Goal: Information Seeking & Learning: Find specific fact

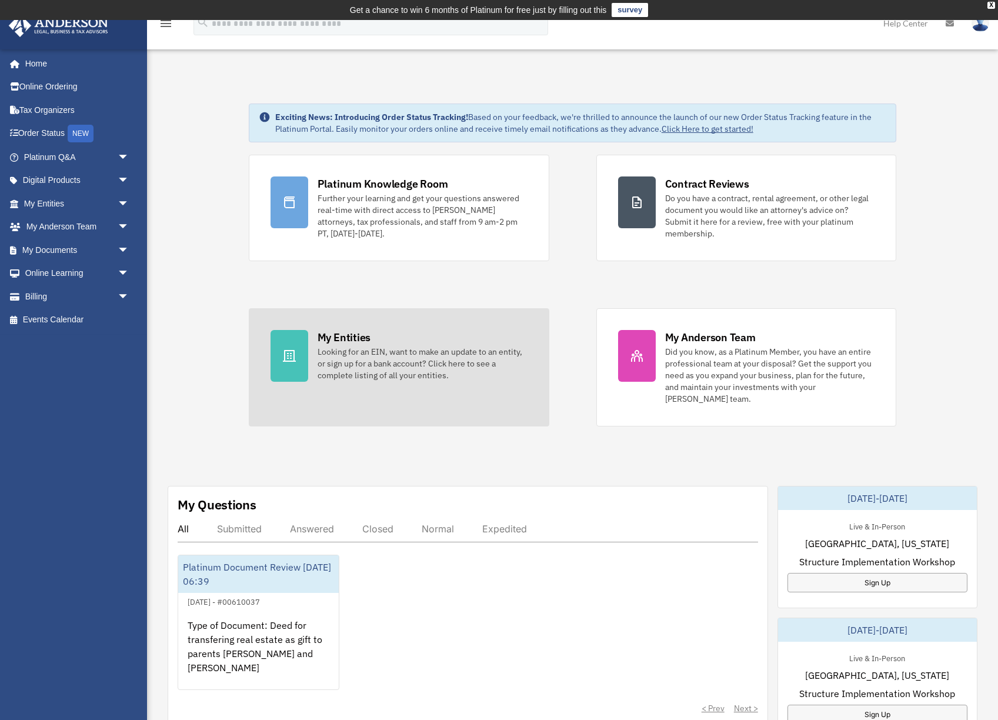
click at [342, 337] on div "My Entities" at bounding box center [344, 337] width 53 height 15
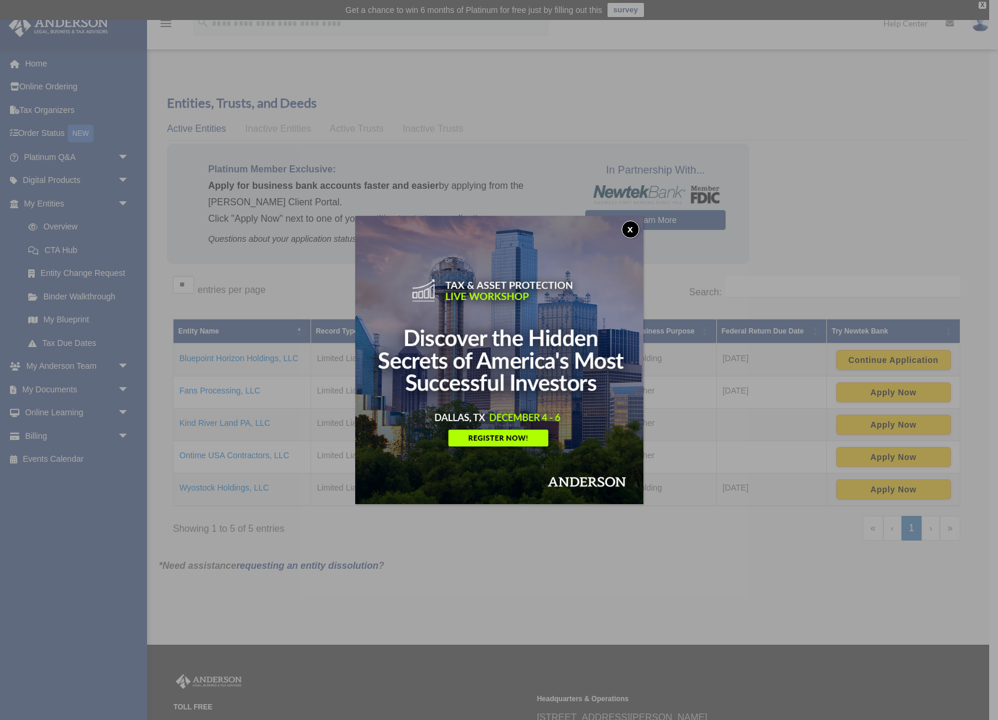
click at [626, 229] on button "x" at bounding box center [631, 229] width 18 height 18
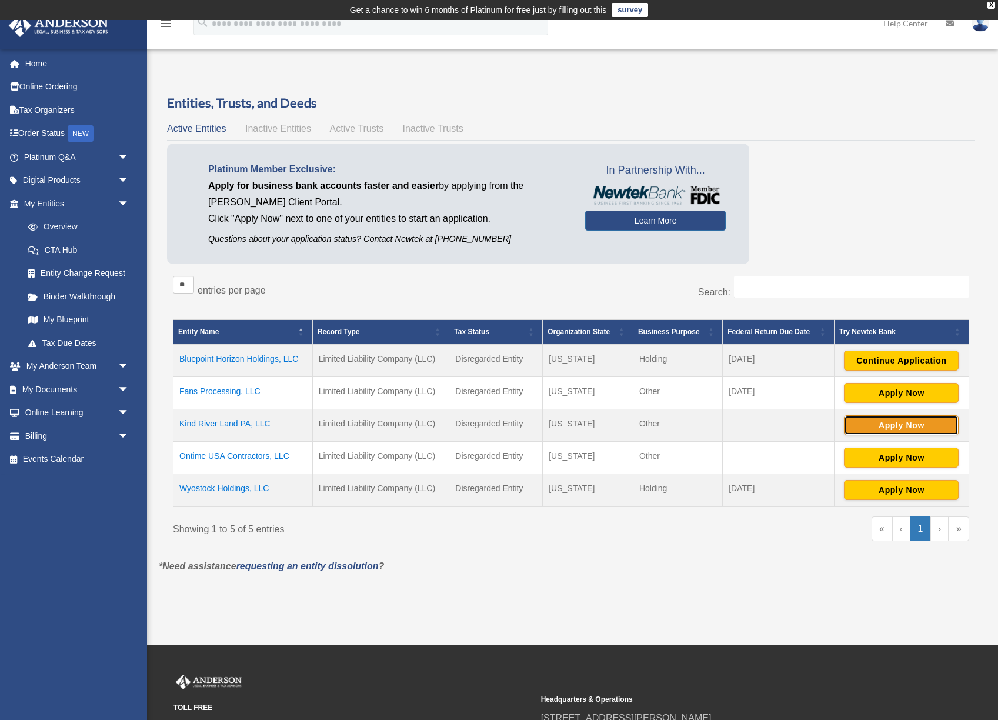
click at [912, 426] on button "Apply Now" at bounding box center [901, 425] width 115 height 20
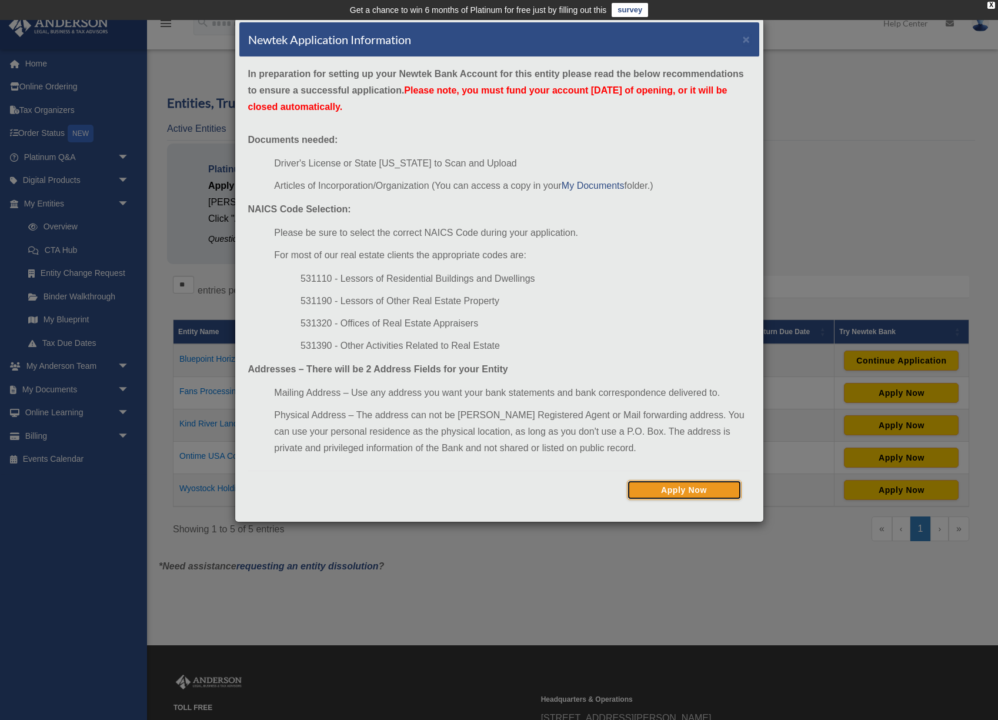
click at [666, 489] on button "Apply Now" at bounding box center [684, 490] width 115 height 20
drag, startPoint x: 320, startPoint y: 346, endPoint x: 286, endPoint y: 345, distance: 34.1
click at [286, 345] on ul "531110 - Lessors of Residential Buildings and Dwellings 531190 - Lessors of Oth…" at bounding box center [512, 311] width 476 height 83
copy li "531390"
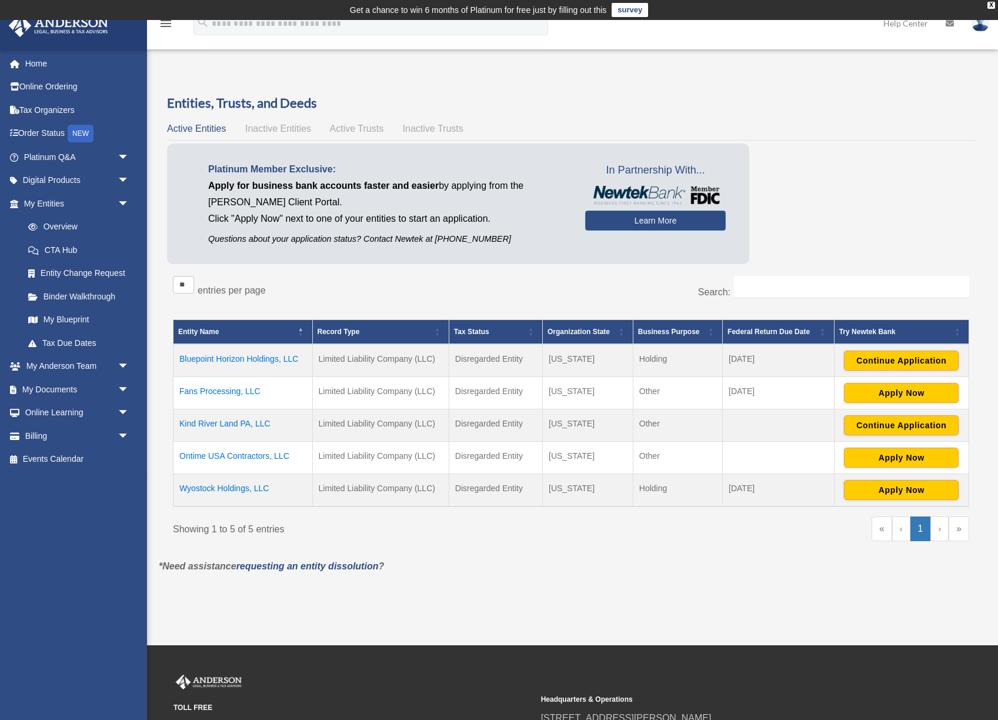
click at [226, 424] on td "Kind River Land PA, LLC" at bounding box center [242, 425] width 139 height 32
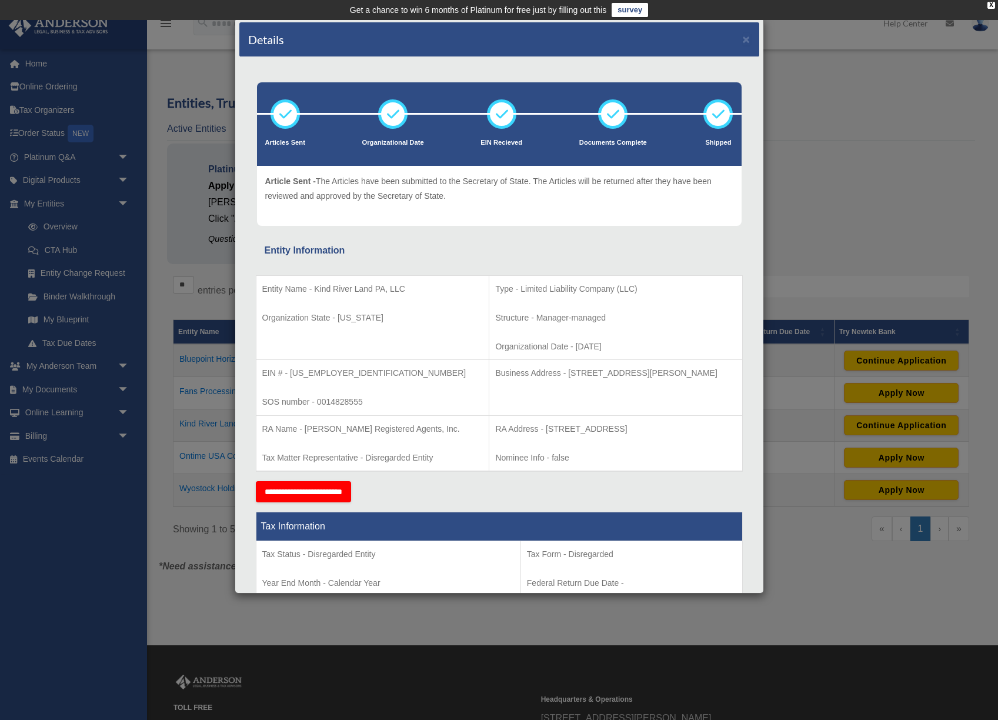
scroll to position [29, 0]
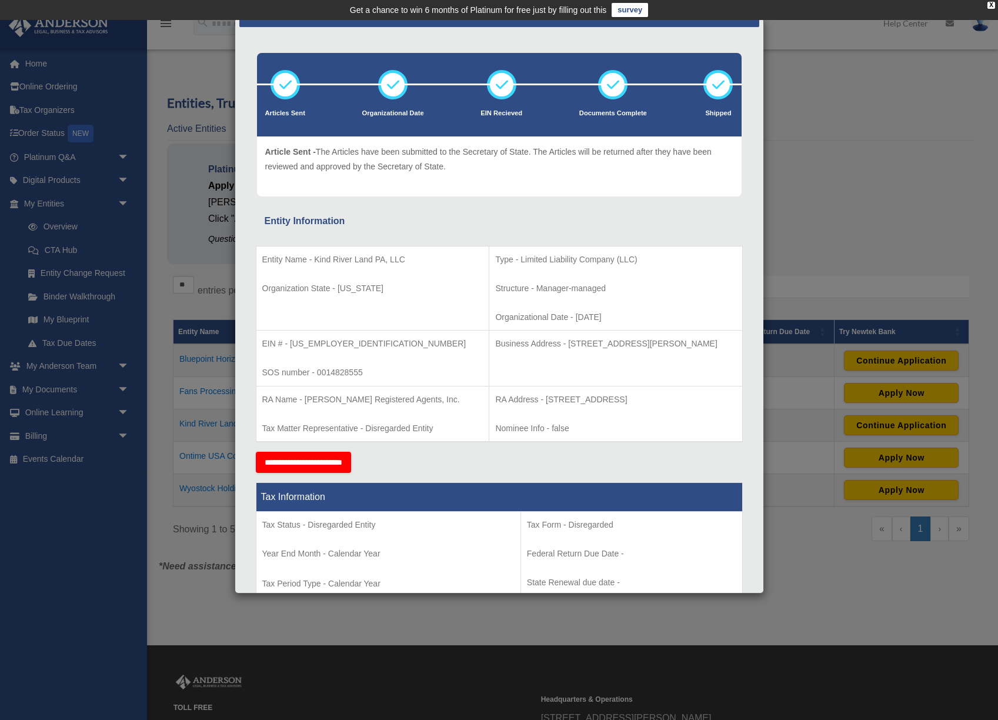
drag, startPoint x: 510, startPoint y: 402, endPoint x: 726, endPoint y: 399, distance: 215.2
click at [726, 399] on p "RA Address - [STREET_ADDRESS]" at bounding box center [615, 399] width 240 height 15
copy p "[STREET_ADDRESS]"
click at [606, 373] on td "Business Address - [STREET_ADDRESS][PERSON_NAME]" at bounding box center [615, 358] width 253 height 56
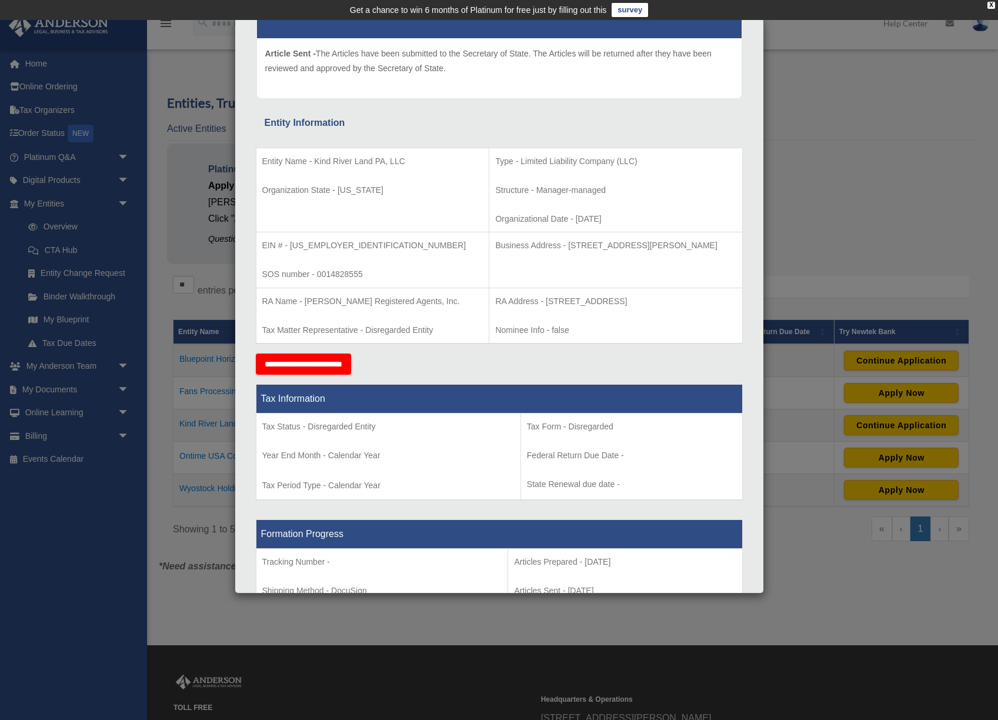
scroll to position [119, 0]
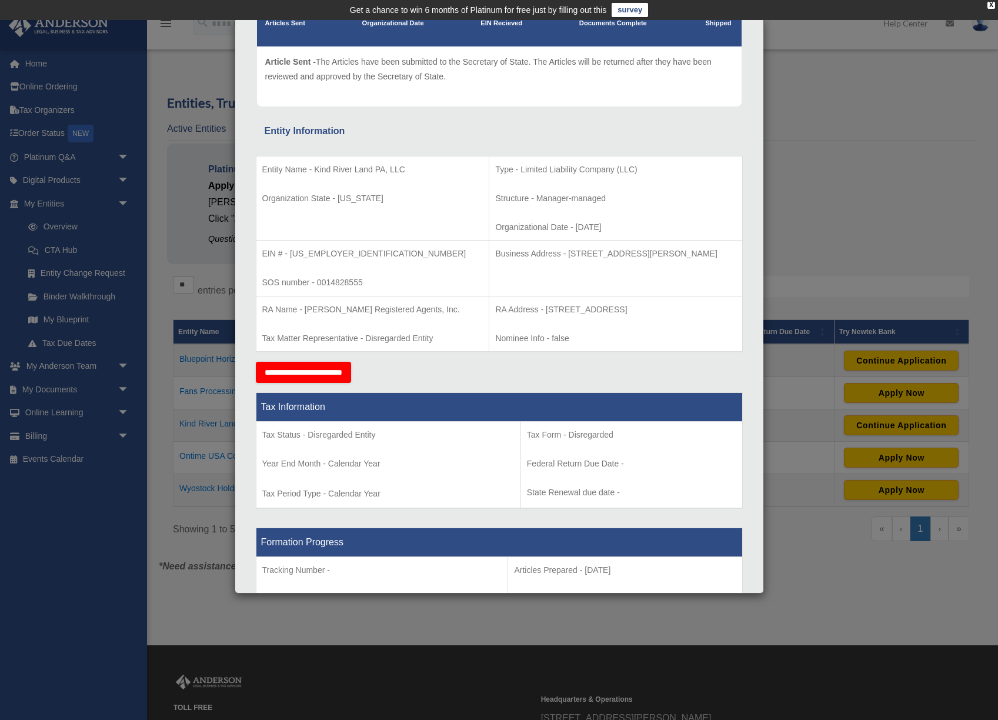
drag, startPoint x: 532, startPoint y: 253, endPoint x: 452, endPoint y: 123, distance: 152.9
click at [708, 247] on p "Business Address - [STREET_ADDRESS][PERSON_NAME]" at bounding box center [615, 253] width 240 height 15
drag, startPoint x: 574, startPoint y: 271, endPoint x: 570, endPoint y: 265, distance: 7.2
click at [573, 271] on td "Business Address - [STREET_ADDRESS][PERSON_NAME]" at bounding box center [615, 268] width 253 height 56
drag, startPoint x: 532, startPoint y: 254, endPoint x: 724, endPoint y: 253, distance: 192.9
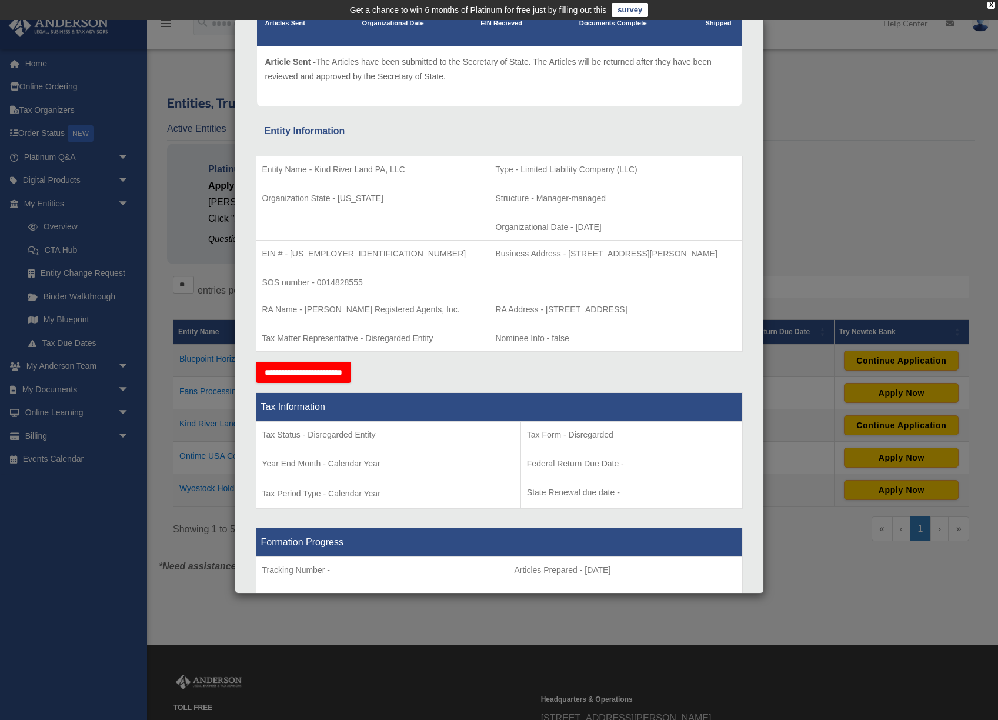
click at [724, 253] on p "Business Address - [STREET_ADDRESS][PERSON_NAME]" at bounding box center [615, 253] width 240 height 15
copy p "[STREET_ADDRESS][PERSON_NAME]"
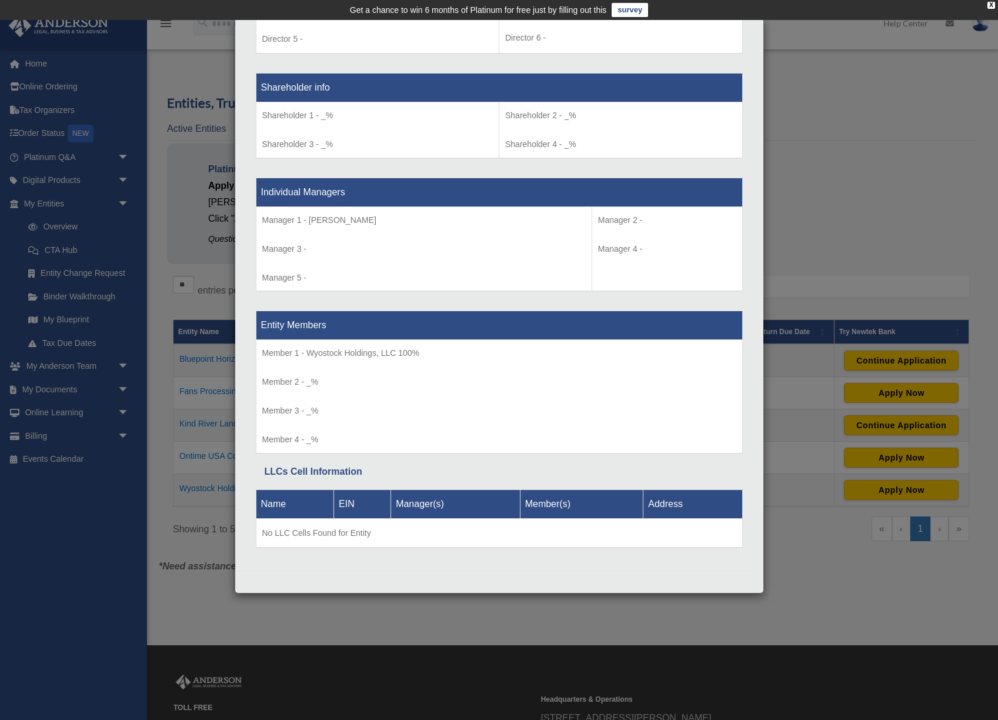
scroll to position [0, 0]
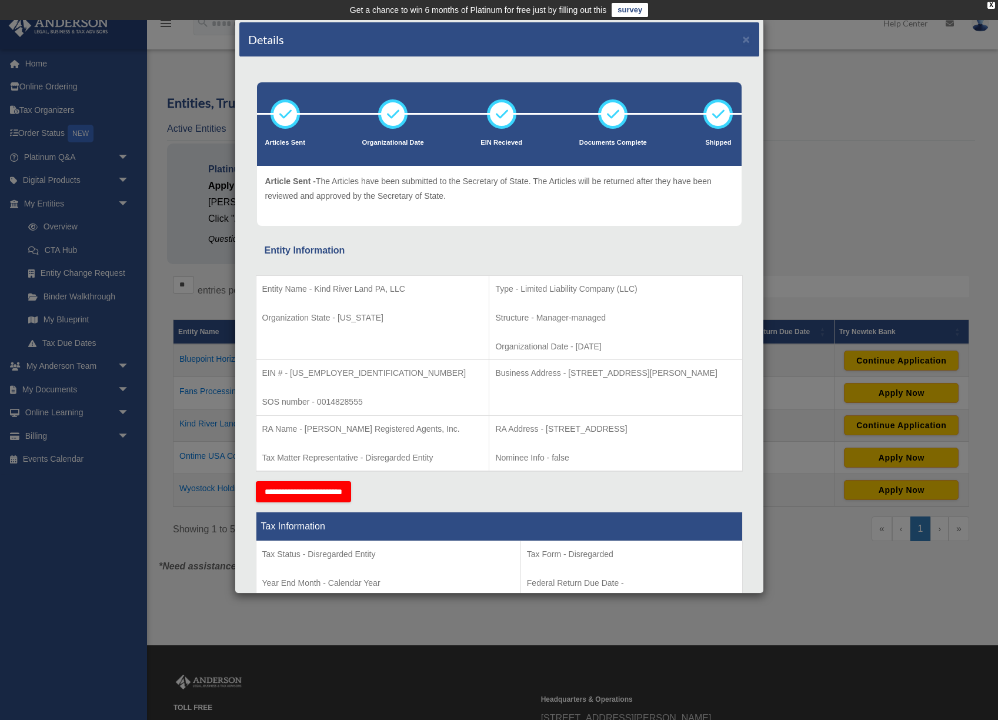
click at [489, 360] on td "Business Address - [STREET_ADDRESS][PERSON_NAME]" at bounding box center [615, 388] width 253 height 56
